Goal: Transaction & Acquisition: Book appointment/travel/reservation

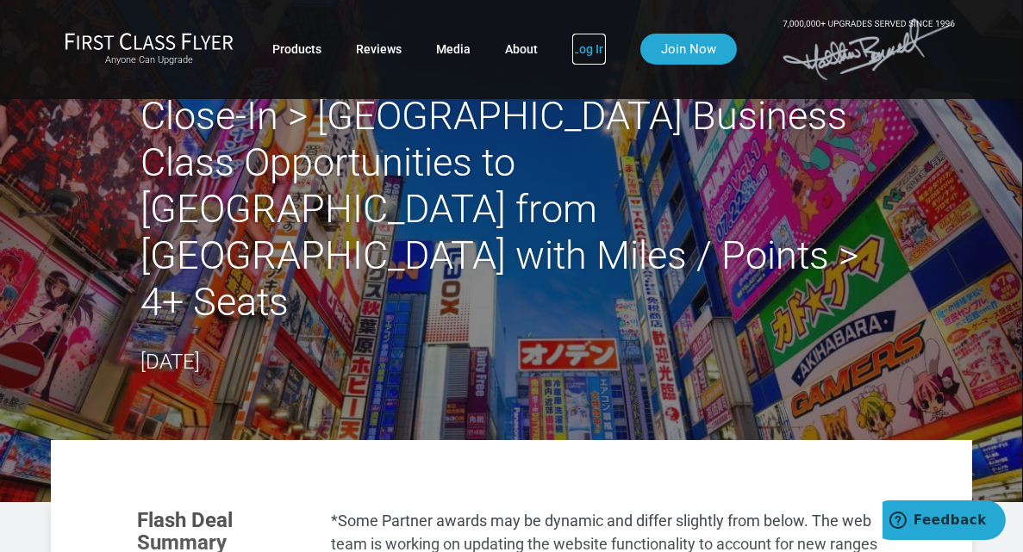
click at [592, 49] on link "Log In" at bounding box center [589, 49] width 34 height 31
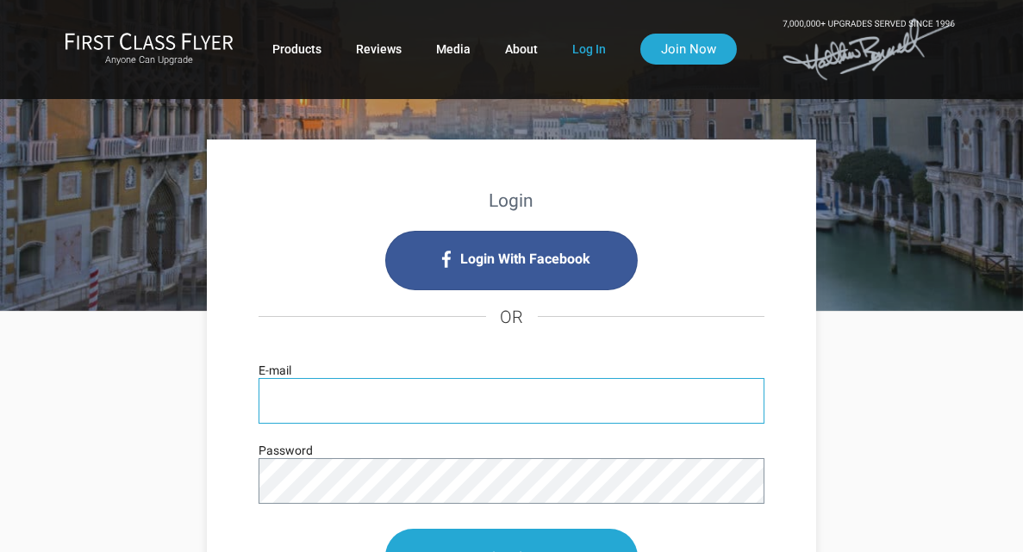
click at [329, 392] on input "E-mail" at bounding box center [512, 401] width 506 height 46
type input "dvasik@yahoo.com"
click at [385, 529] on input "Log In" at bounding box center [511, 557] width 253 height 56
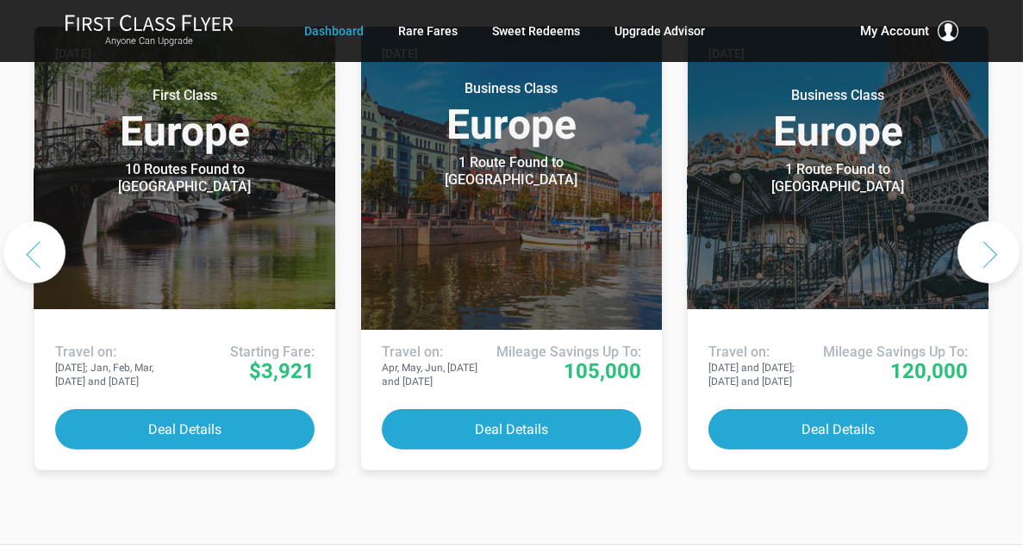
scroll to position [924, 0]
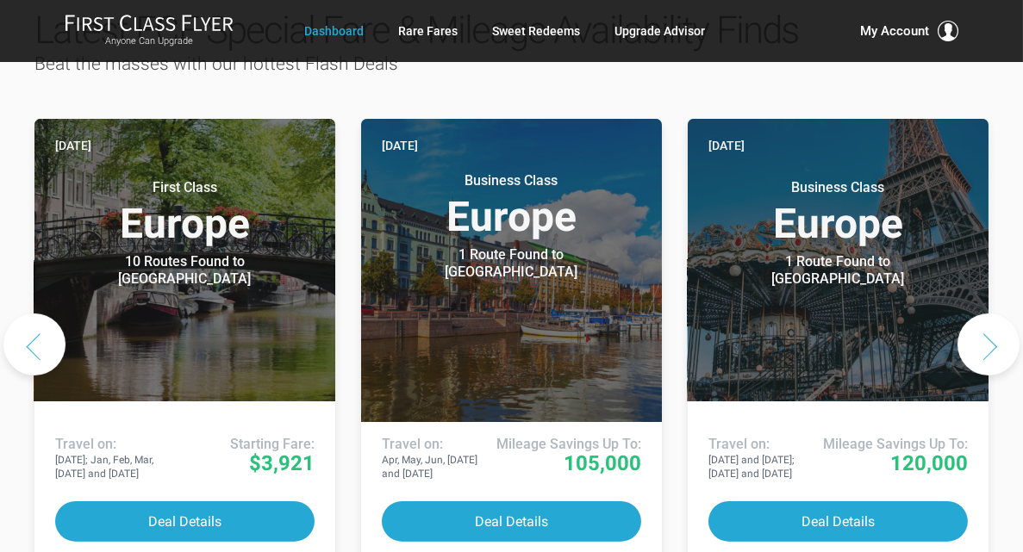
click at [976, 314] on button "Next slide" at bounding box center [988, 345] width 62 height 62
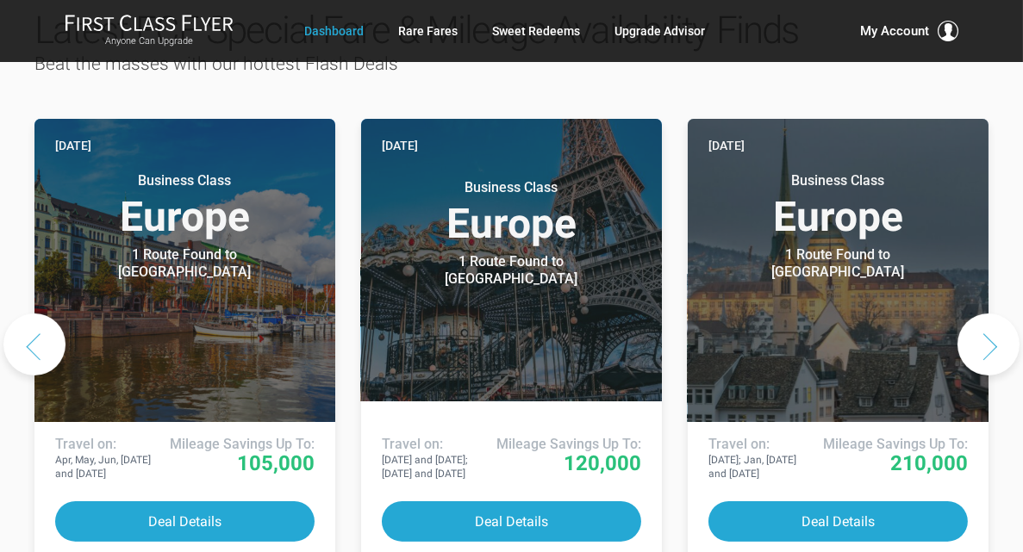
click at [995, 318] on button "Next slide" at bounding box center [988, 345] width 62 height 62
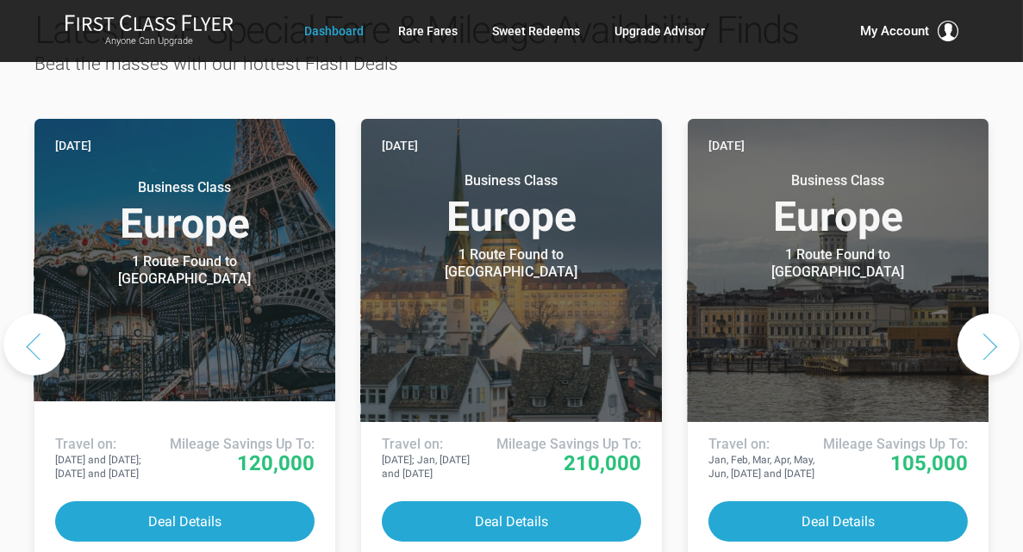
click at [996, 321] on button "Next slide" at bounding box center [988, 345] width 62 height 62
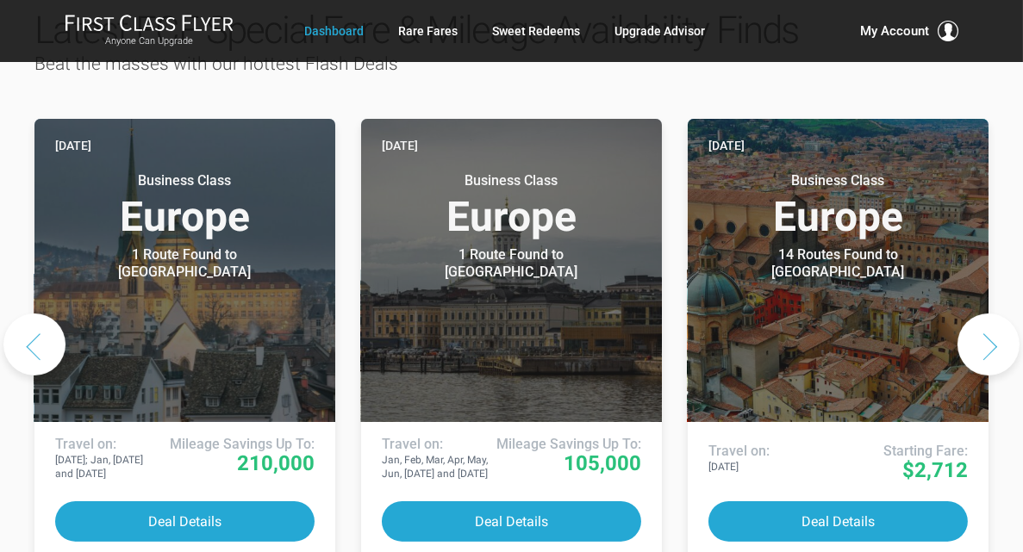
click at [996, 321] on button "Next slide" at bounding box center [988, 345] width 62 height 62
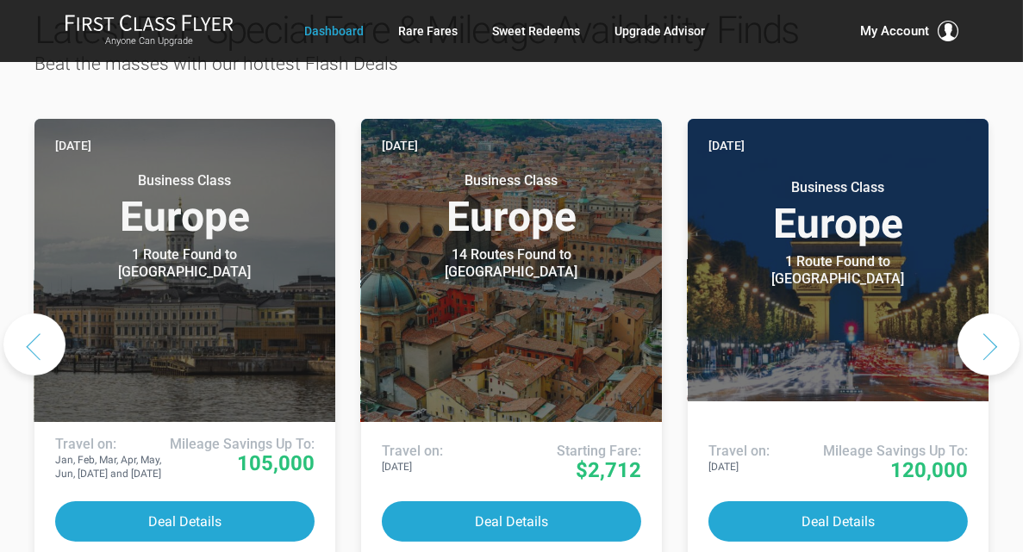
click at [996, 321] on button "Next slide" at bounding box center [988, 345] width 62 height 62
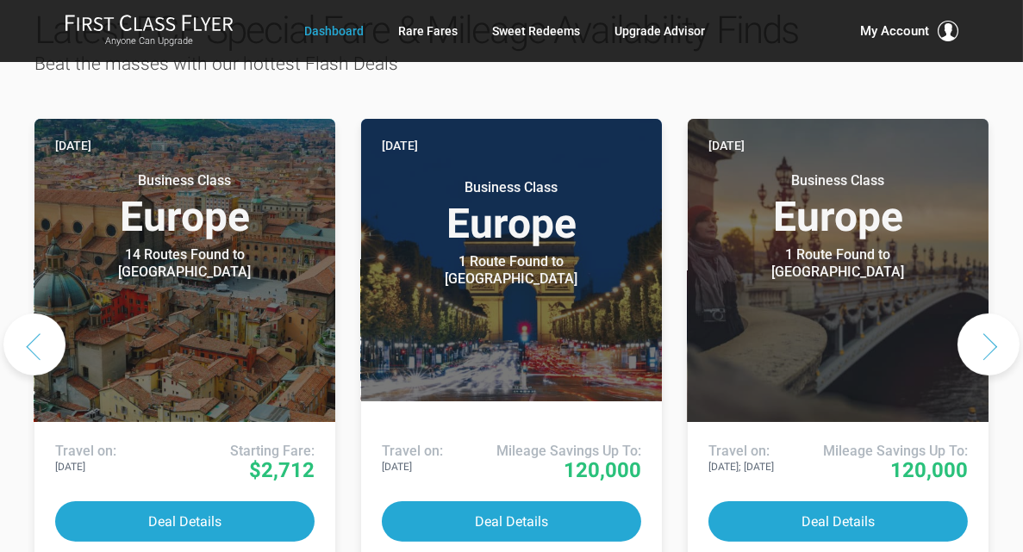
click at [996, 321] on button "Next slide" at bounding box center [988, 345] width 62 height 62
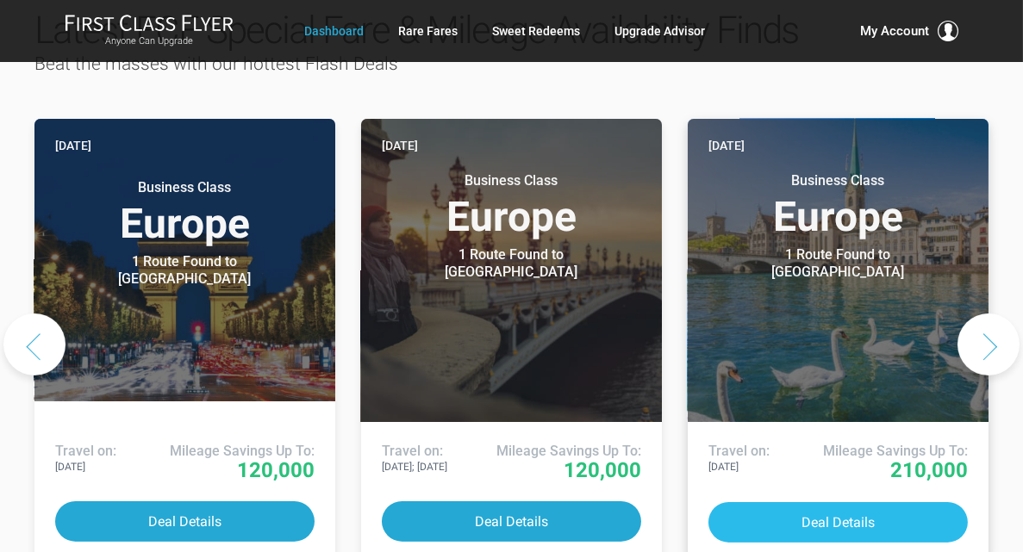
click at [871, 502] on button "Deal Details" at bounding box center [837, 522] width 259 height 41
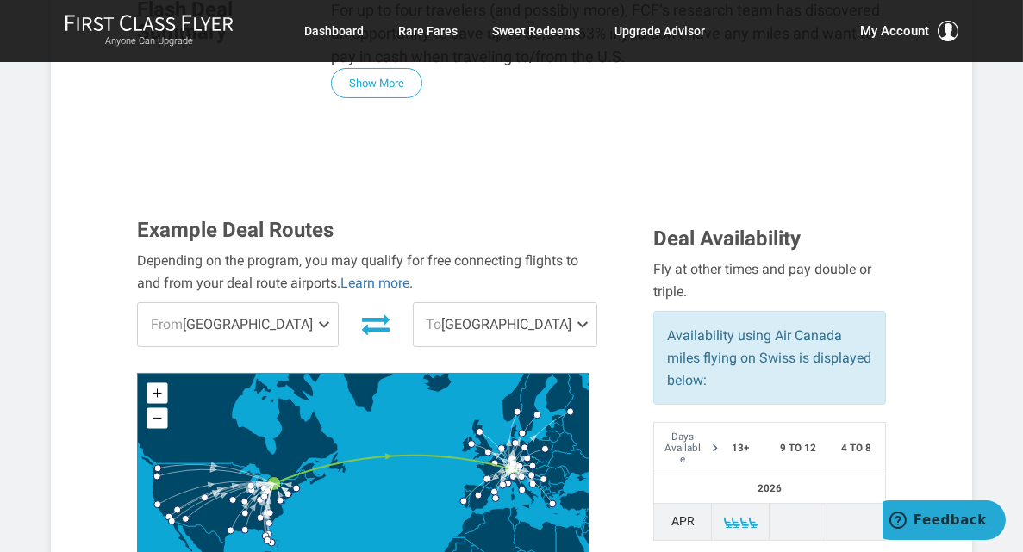
scroll to position [517, 0]
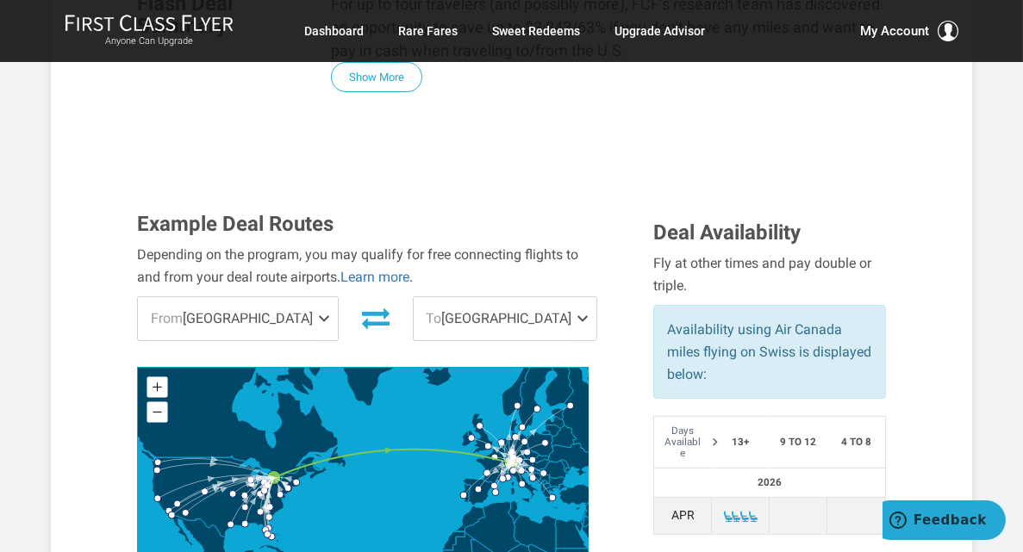
drag, startPoint x: 302, startPoint y: 280, endPoint x: 311, endPoint y: 274, distance: 11.2
click at [302, 297] on span "From Toronto" at bounding box center [237, 318] width 199 height 43
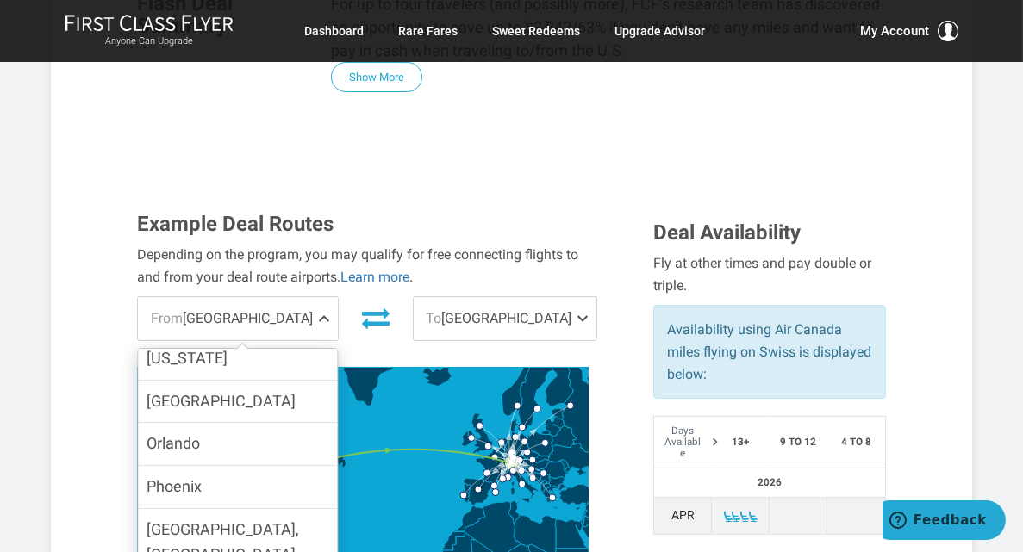
scroll to position [1140, 0]
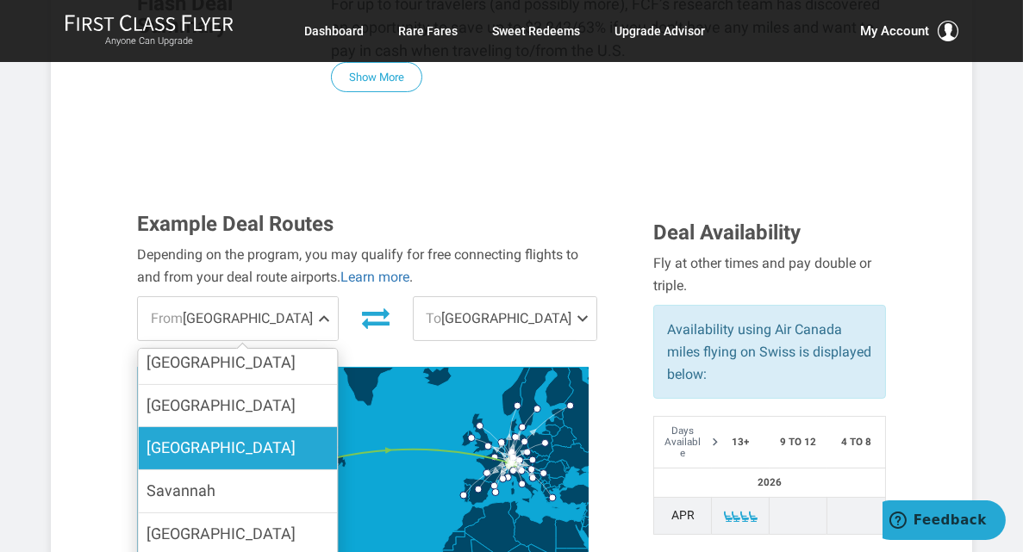
click at [243, 427] on label "San Francisco" at bounding box center [237, 448] width 199 height 42
click at [0, 0] on input "San Francisco" at bounding box center [0, 0] width 0 height 0
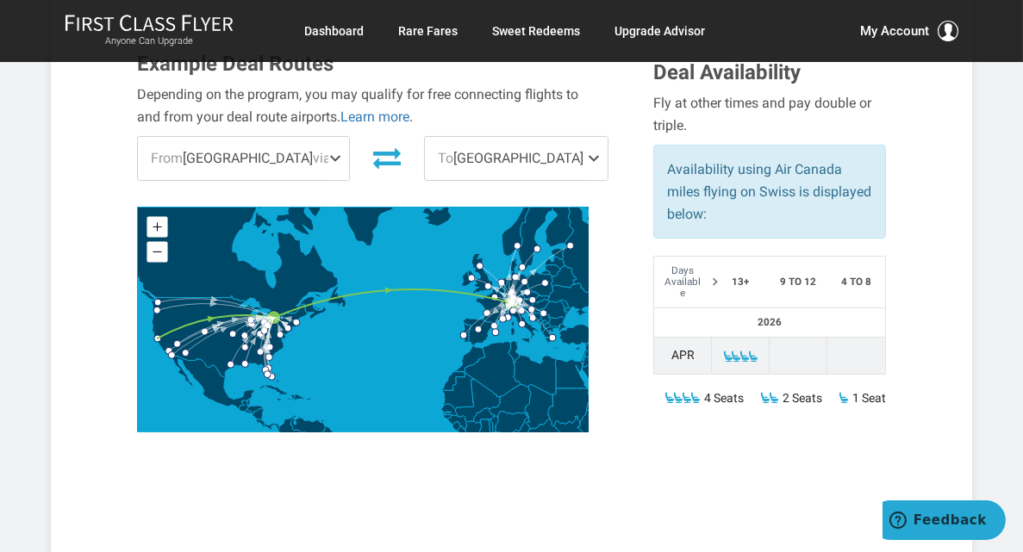
scroll to position [517, 0]
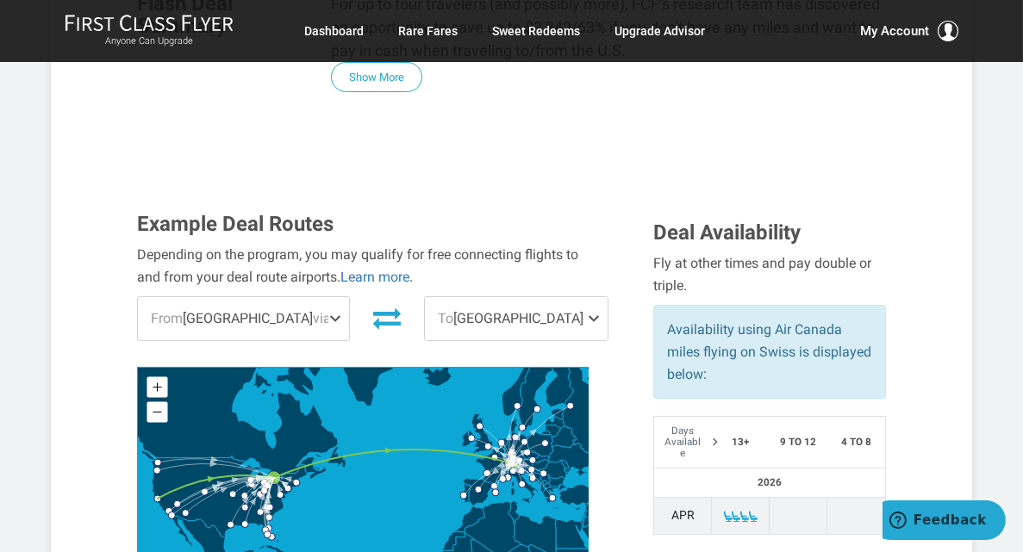
click at [587, 297] on span at bounding box center [597, 318] width 21 height 43
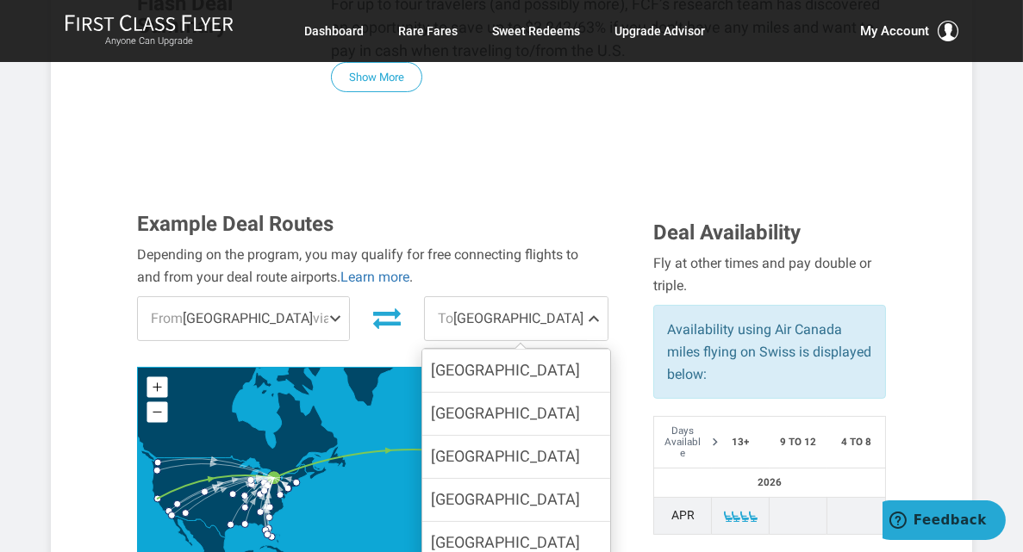
scroll to position [431, 0]
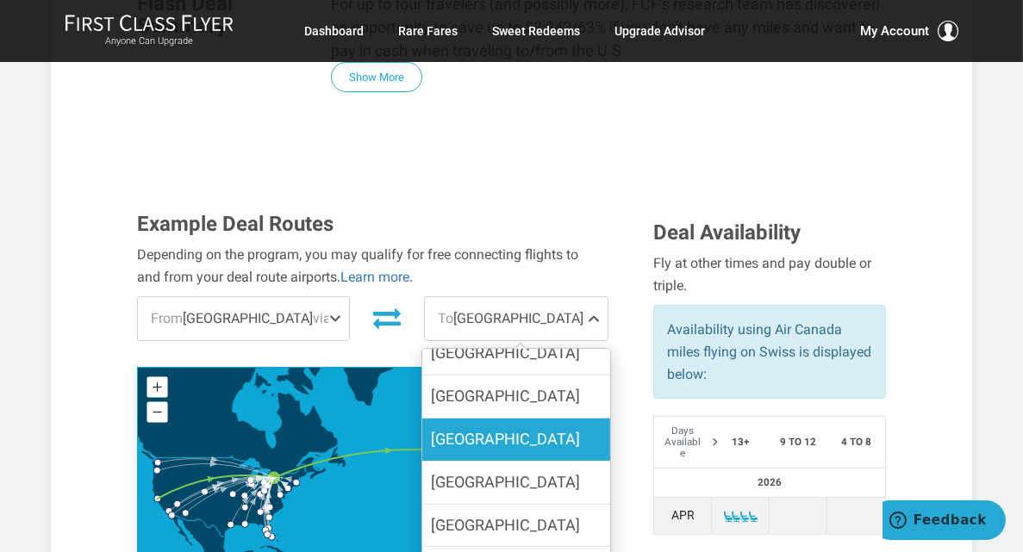
click at [519, 419] on label "Frankfurt" at bounding box center [516, 440] width 188 height 42
click at [0, 0] on input "Frankfurt" at bounding box center [0, 0] width 0 height 0
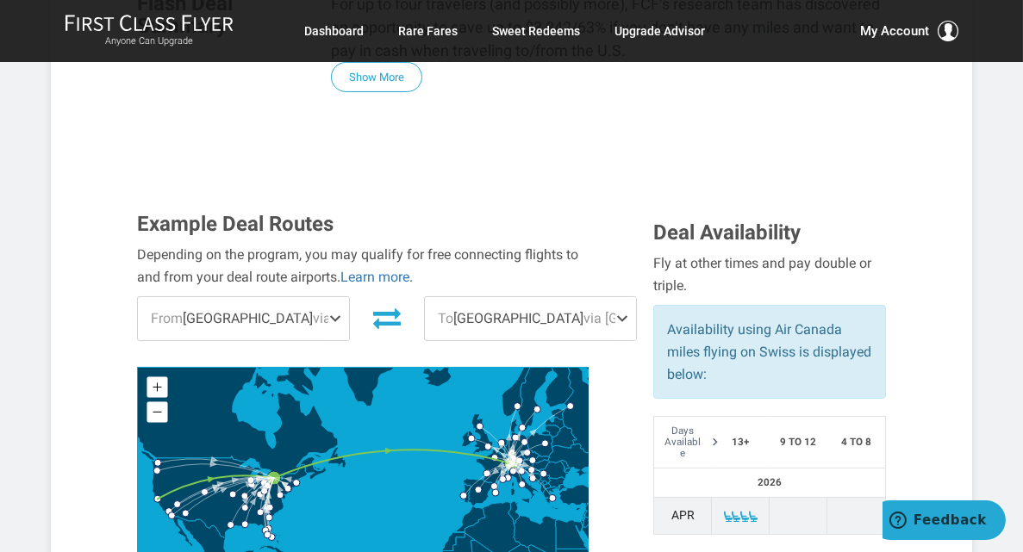
click at [628, 302] on div "Example Deal Routes Depending on the program, you may qualify for free connecti…" at bounding box center [382, 408] width 516 height 390
click at [466, 433] on circle "Dublin" at bounding box center [471, 438] width 10 height 10
click at [156, 494] on circle "San Francisco" at bounding box center [158, 499] width 10 height 10
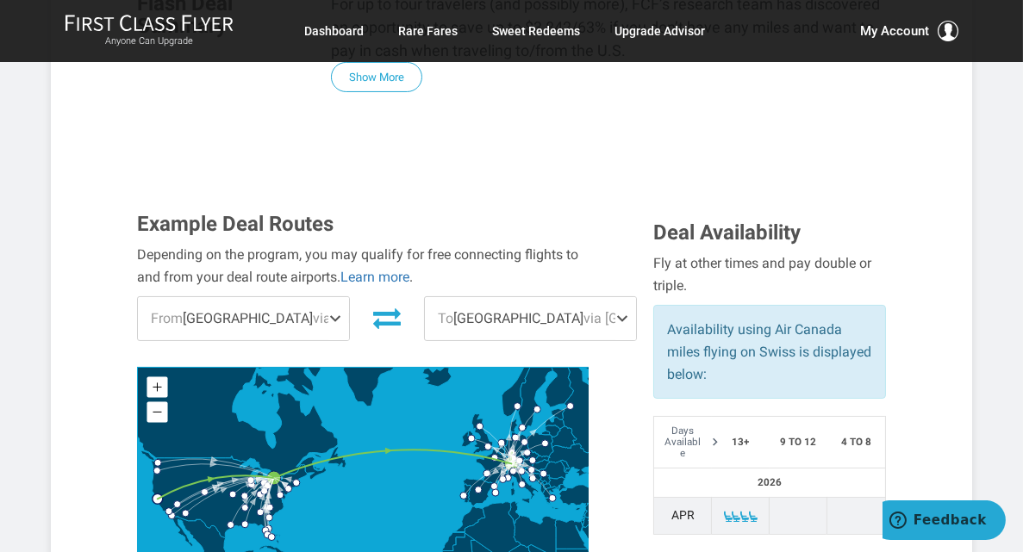
click at [156, 494] on circle "San Francisco" at bounding box center [158, 499] width 10 height 10
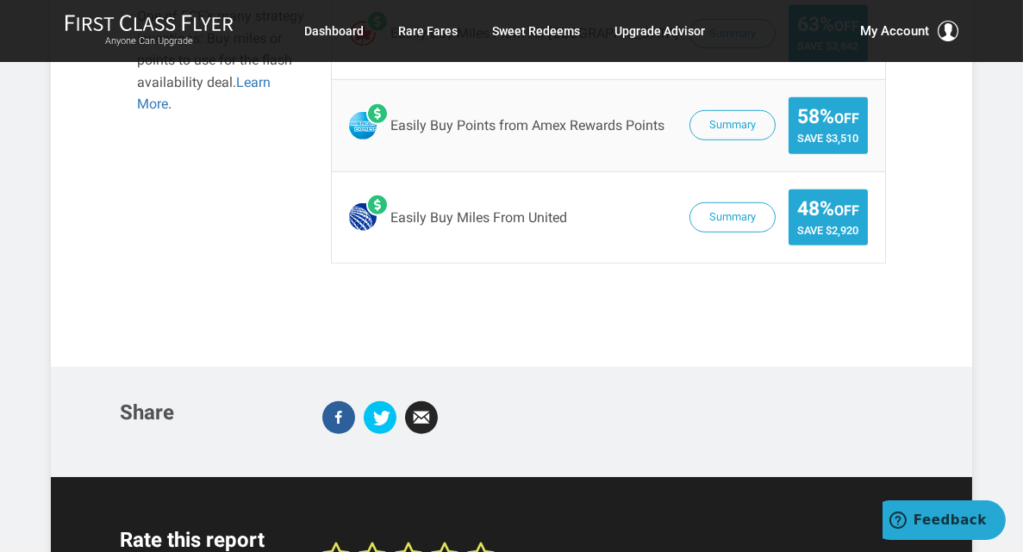
scroll to position [2327, 0]
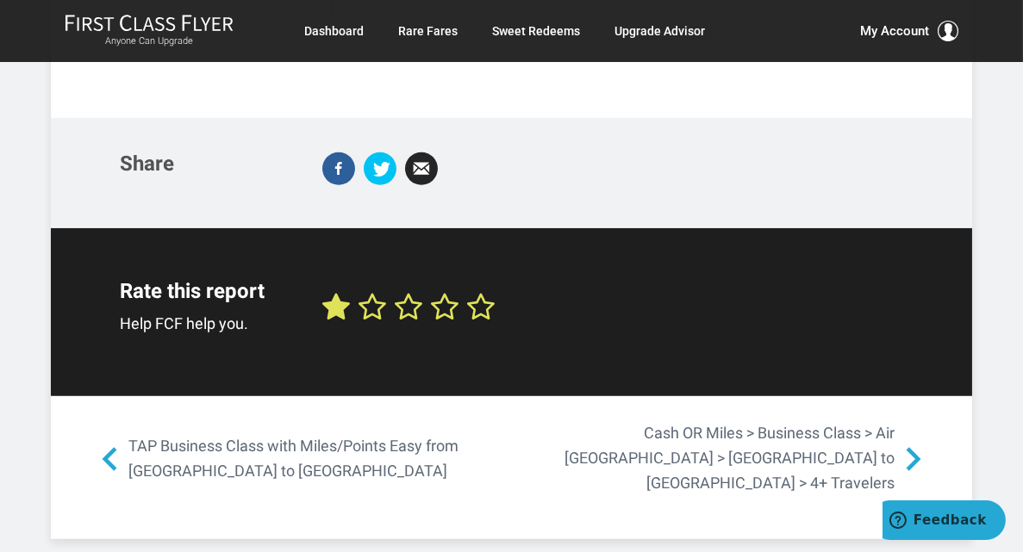
click at [330, 295] on use at bounding box center [335, 307] width 25 height 24
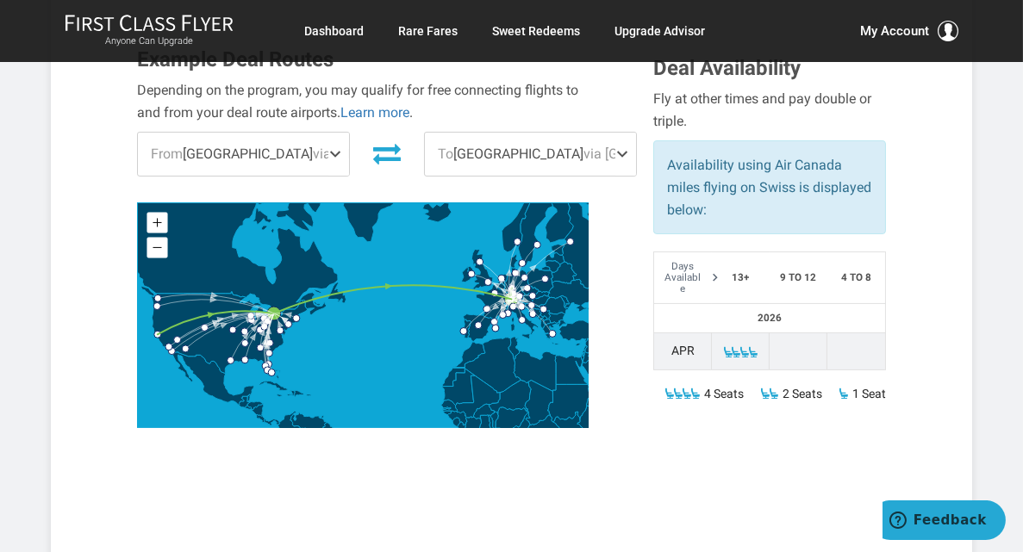
scroll to position [689, 0]
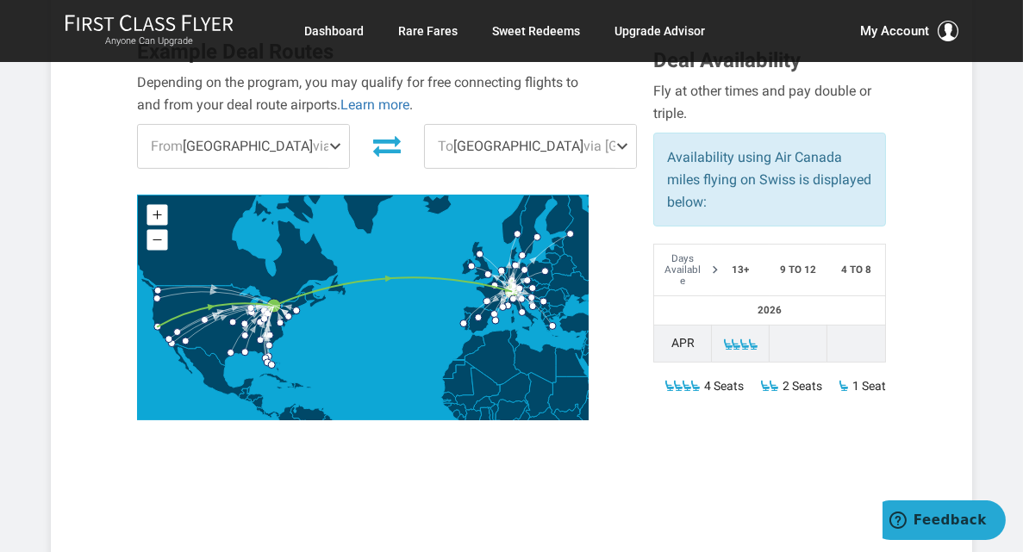
click at [714, 245] on th "13+" at bounding box center [741, 271] width 58 height 52
click at [687, 325] on td "Apr" at bounding box center [683, 343] width 58 height 37
click at [783, 376] on span "2 Seats" at bounding box center [803, 386] width 40 height 21
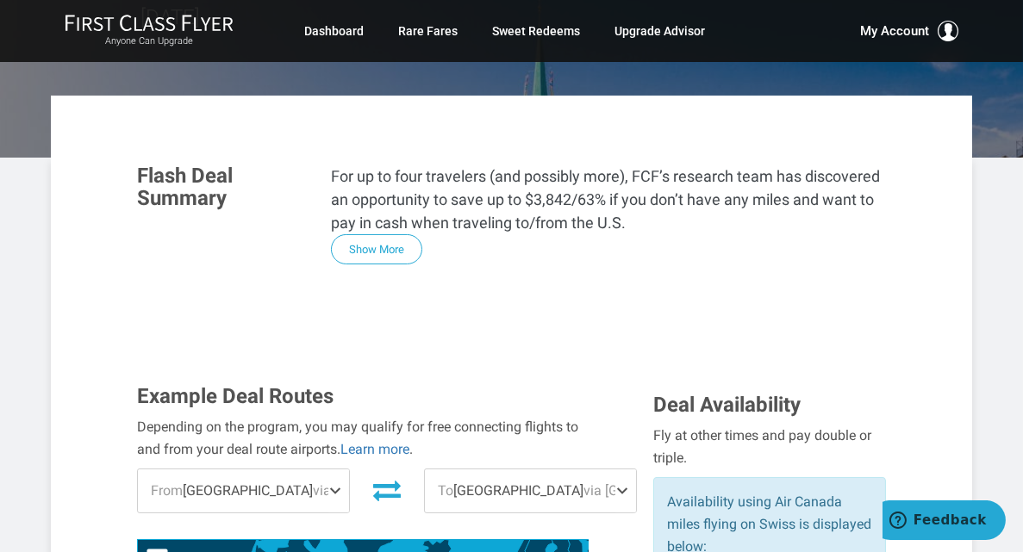
scroll to position [0, 0]
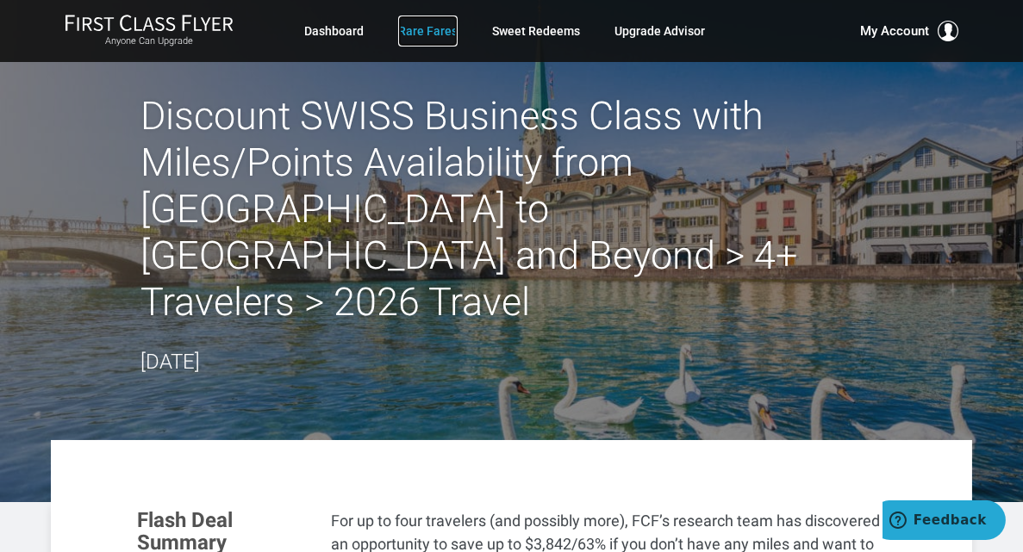
click at [432, 28] on link "Rare Fares" at bounding box center [427, 31] width 59 height 31
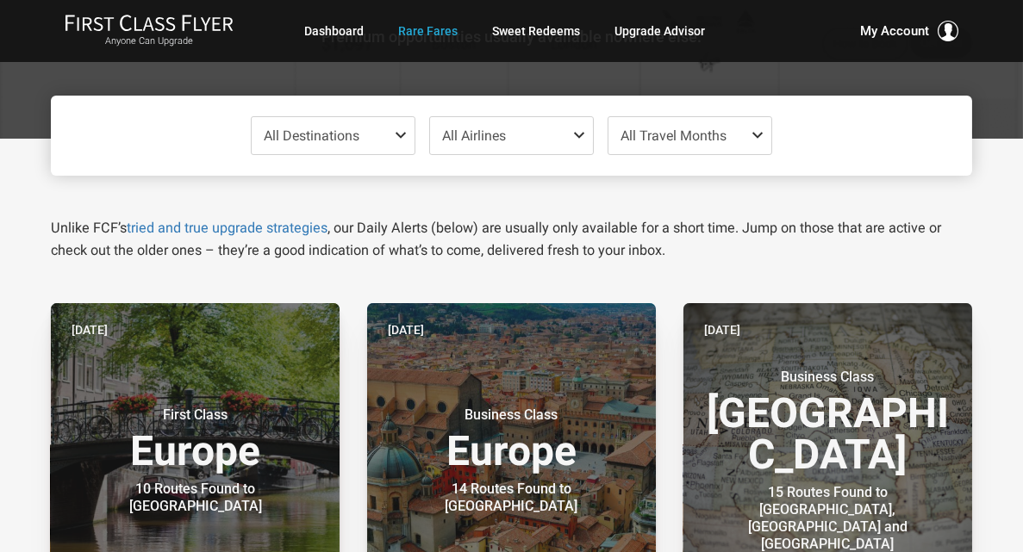
scroll to position [172, 0]
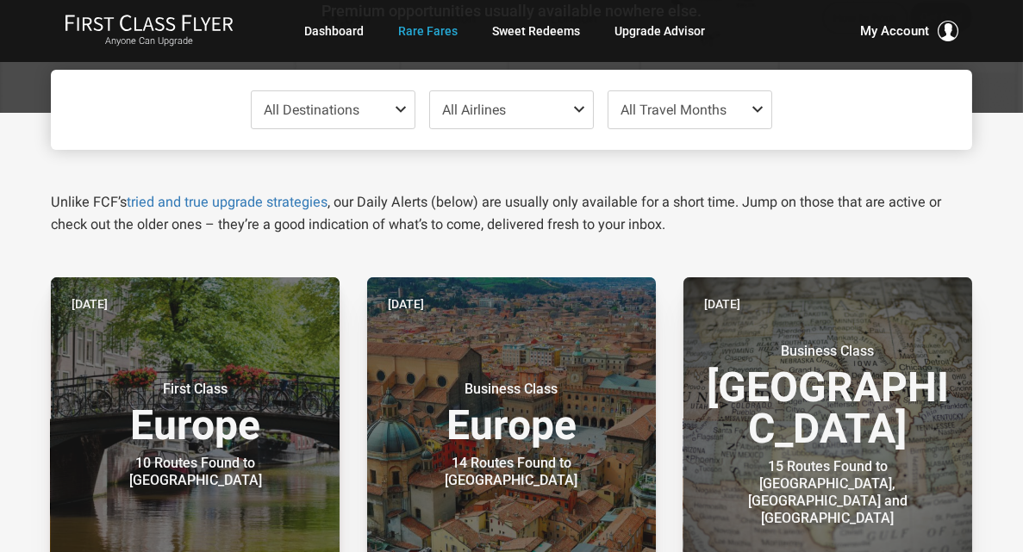
click at [397, 112] on span at bounding box center [404, 110] width 21 height 14
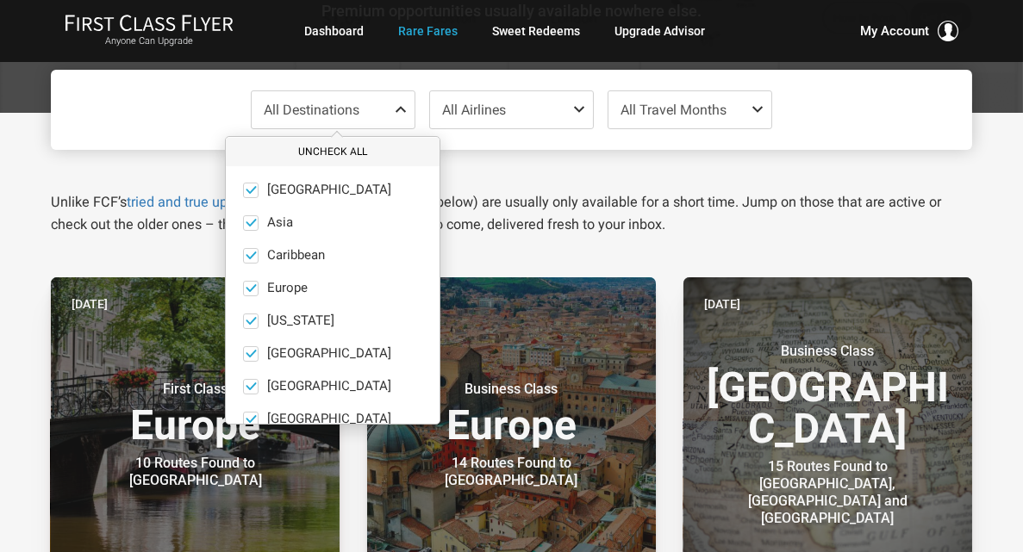
click at [334, 151] on button "Uncheck All" at bounding box center [333, 152] width 214 height 28
click at [251, 289] on span at bounding box center [251, 289] width 16 height 16
click at [0, 0] on input "Europe only" at bounding box center [0, 0] width 0 height 0
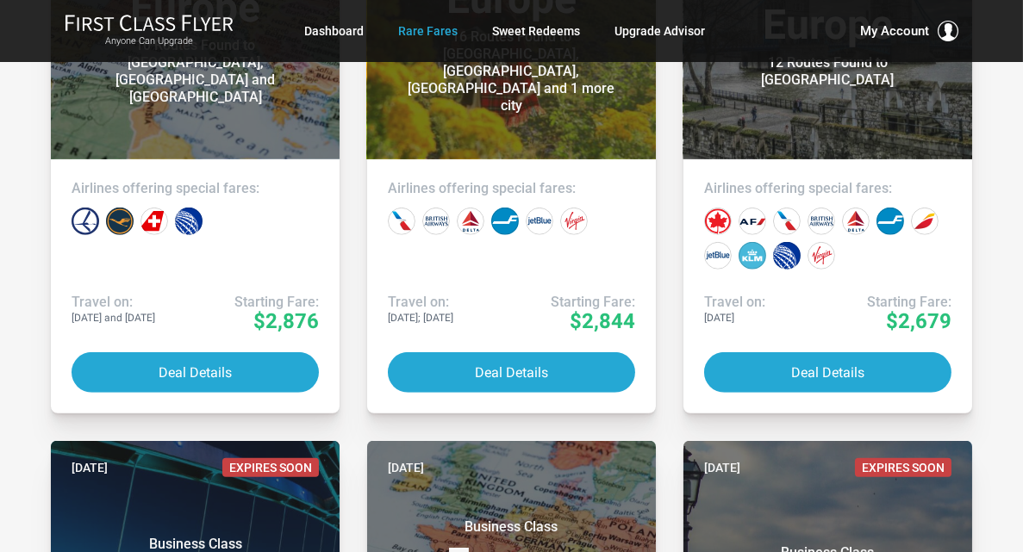
scroll to position [2068, 0]
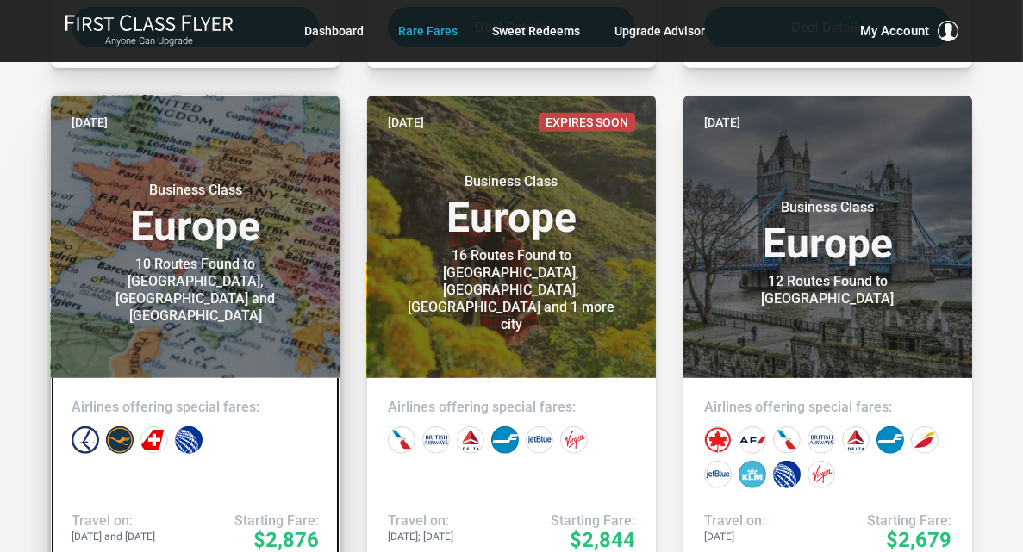
click at [178, 197] on div "Business Class Europe 10 Routes Found to Vilnius, Tallinn and Riga" at bounding box center [195, 245] width 247 height 160
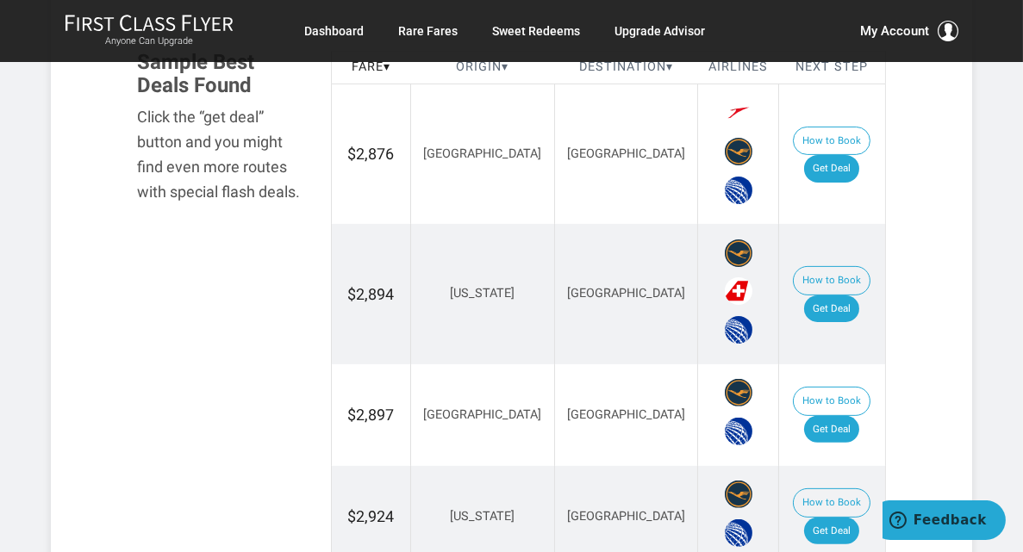
scroll to position [1034, 0]
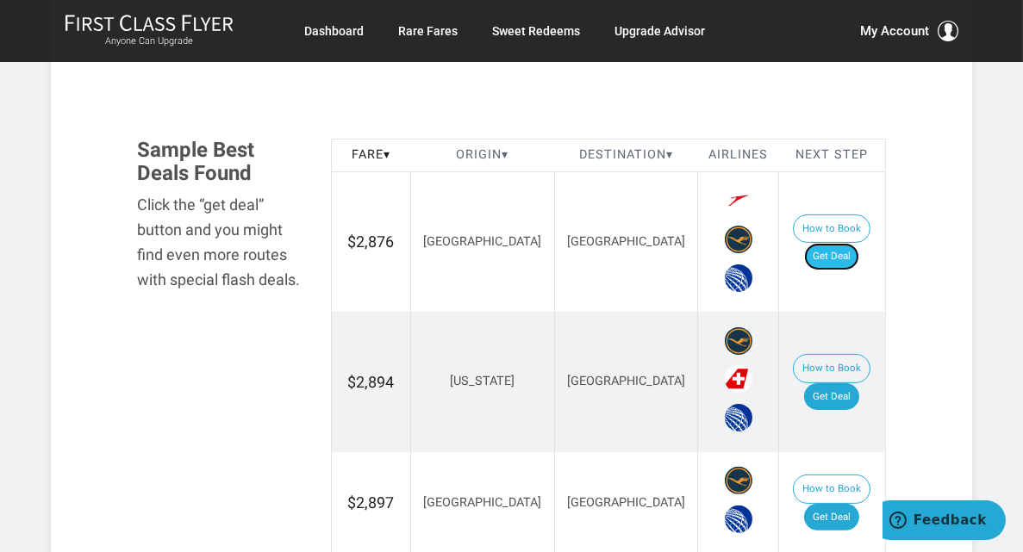
click at [839, 243] on link "Get Deal" at bounding box center [831, 257] width 55 height 28
